Goal: Task Accomplishment & Management: Use online tool/utility

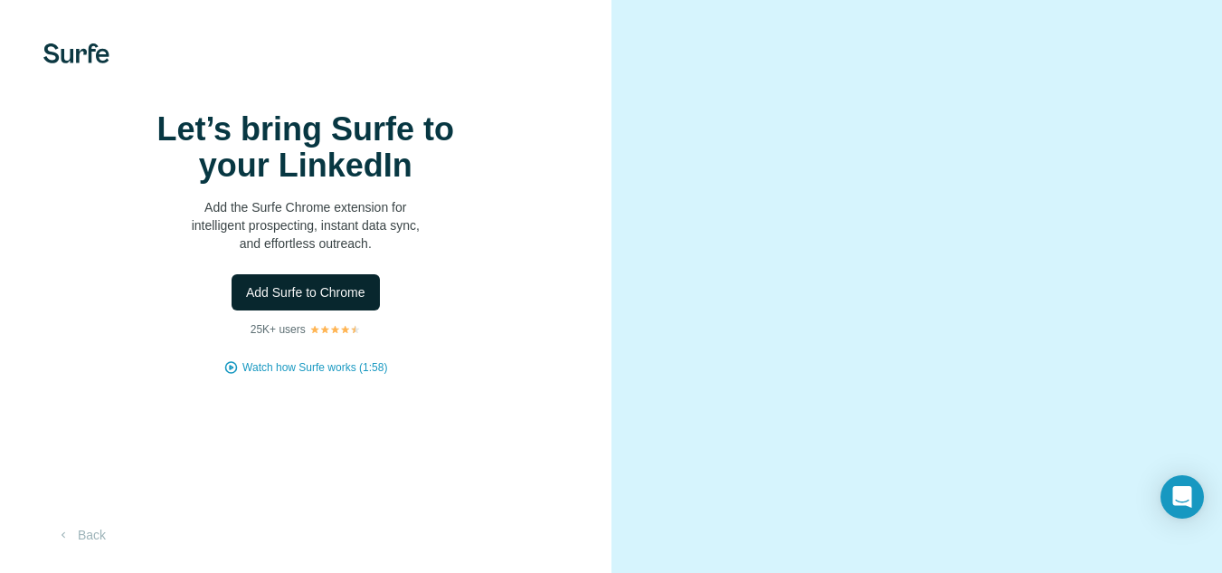
click at [326, 301] on span "Add Surfe to Chrome" at bounding box center [305, 292] width 119 height 18
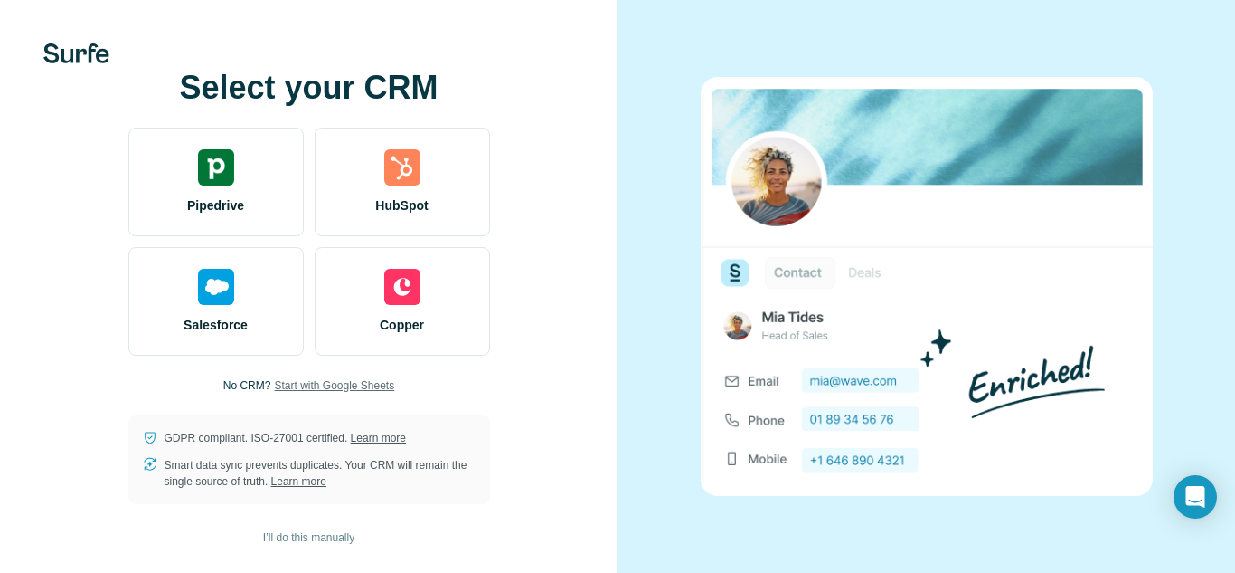
click at [310, 389] on span "Start with Google Sheets" at bounding box center [334, 385] width 120 height 16
